Goal: Navigation & Orientation: Find specific page/section

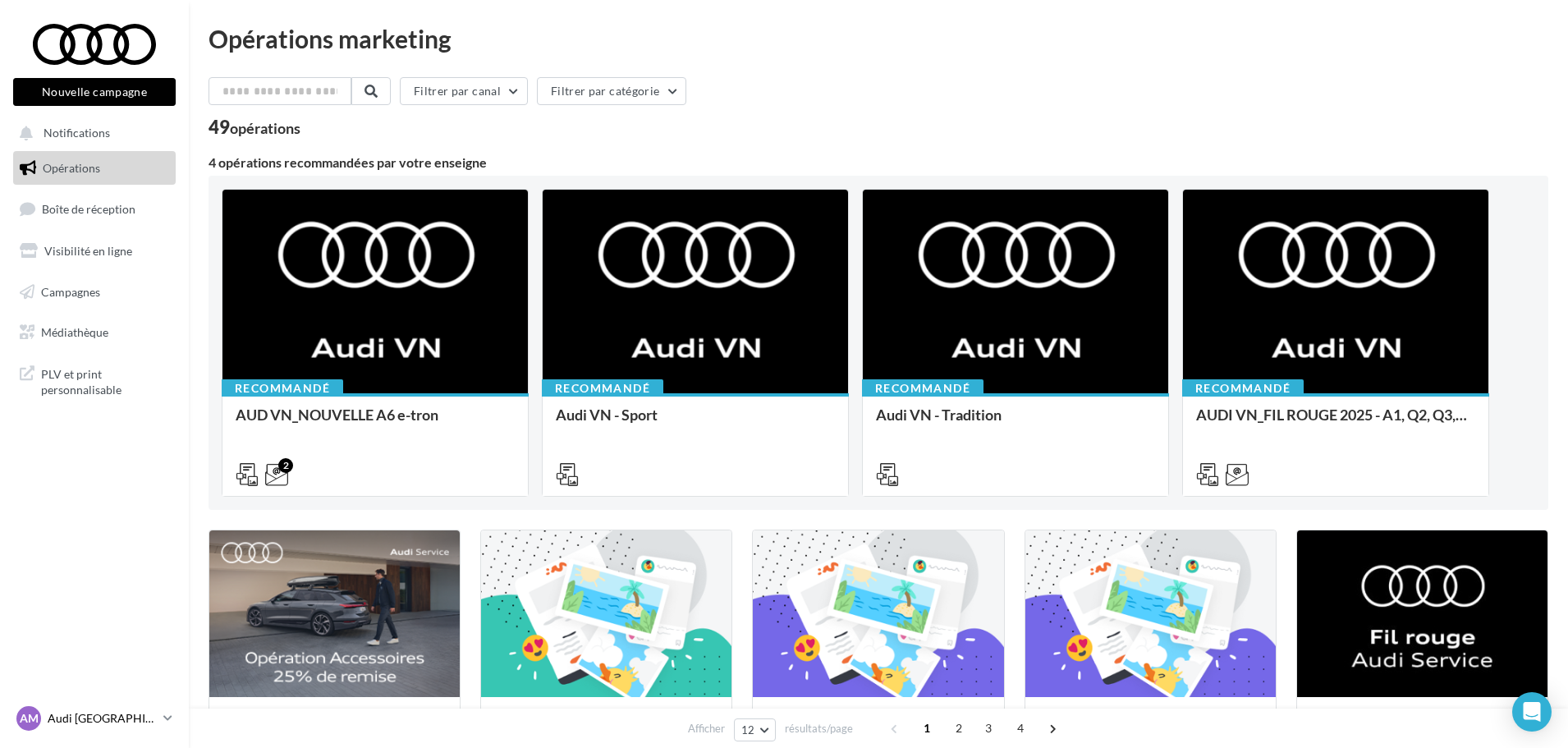
click at [131, 710] on p "Audi [GEOGRAPHIC_DATA]" at bounding box center [102, 718] width 109 height 16
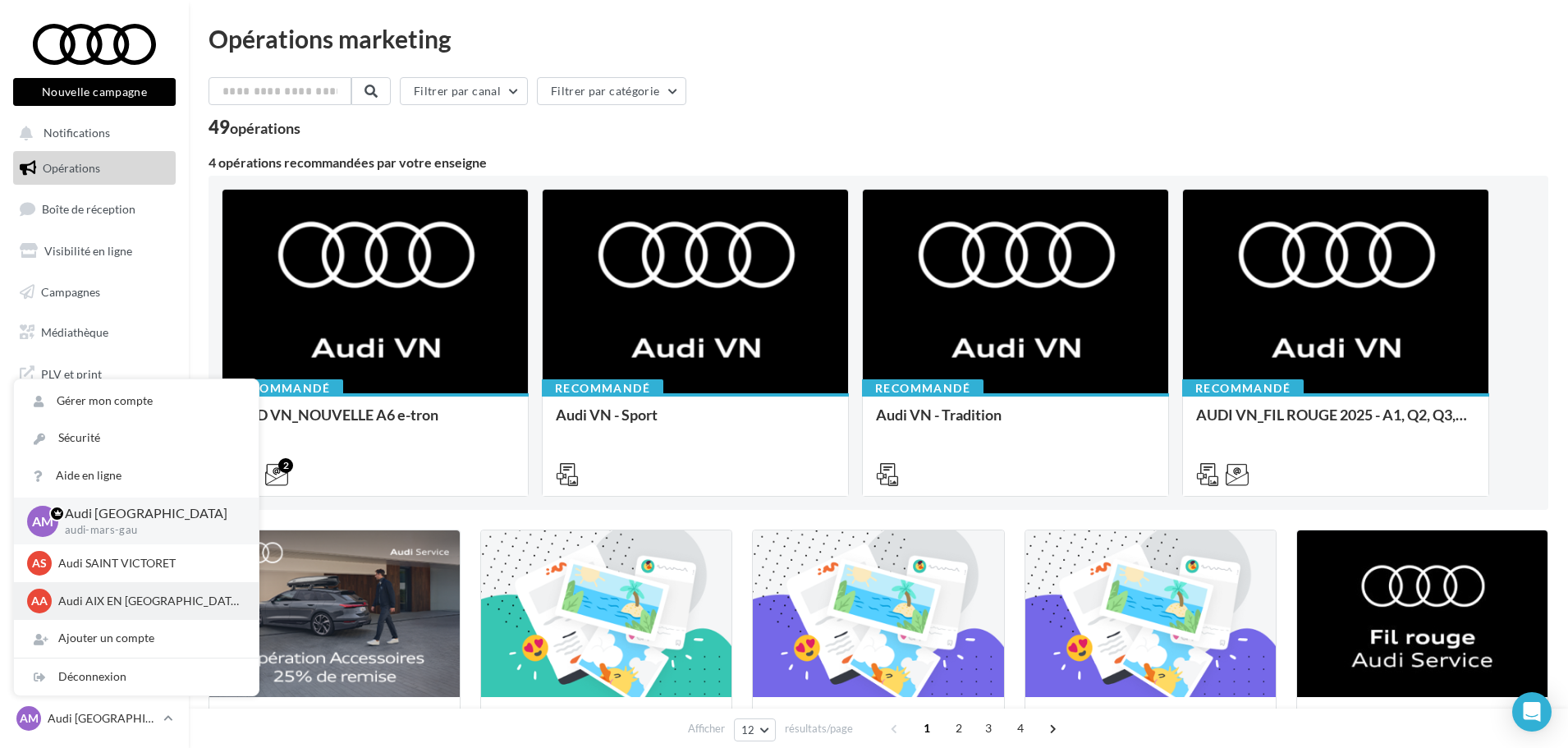
click at [156, 596] on p "Audi AIX EN [GEOGRAPHIC_DATA]" at bounding box center [148, 601] width 180 height 16
